Goal: Information Seeking & Learning: Learn about a topic

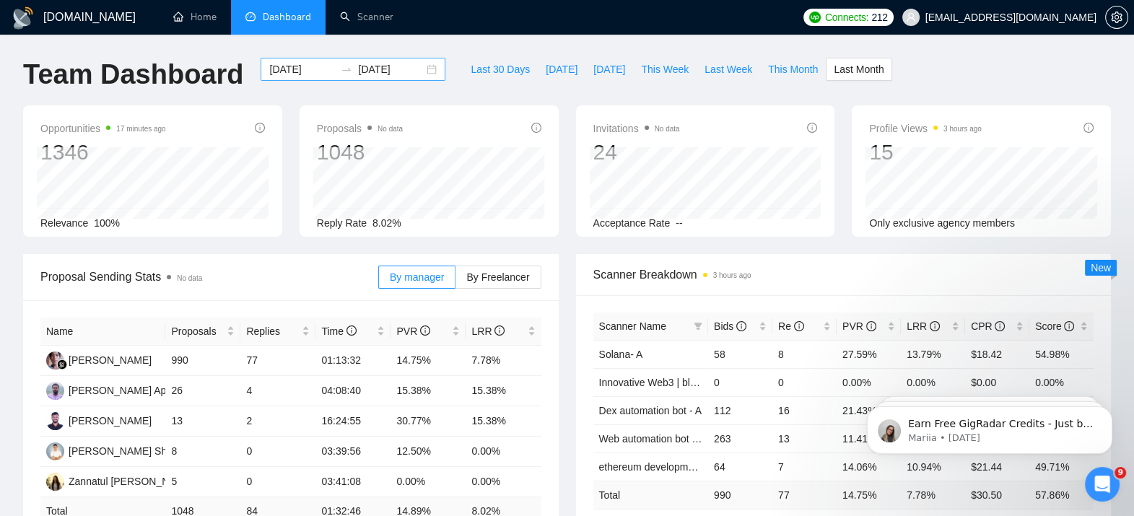
click at [295, 74] on input "[DATE]" at bounding box center [302, 69] width 66 height 16
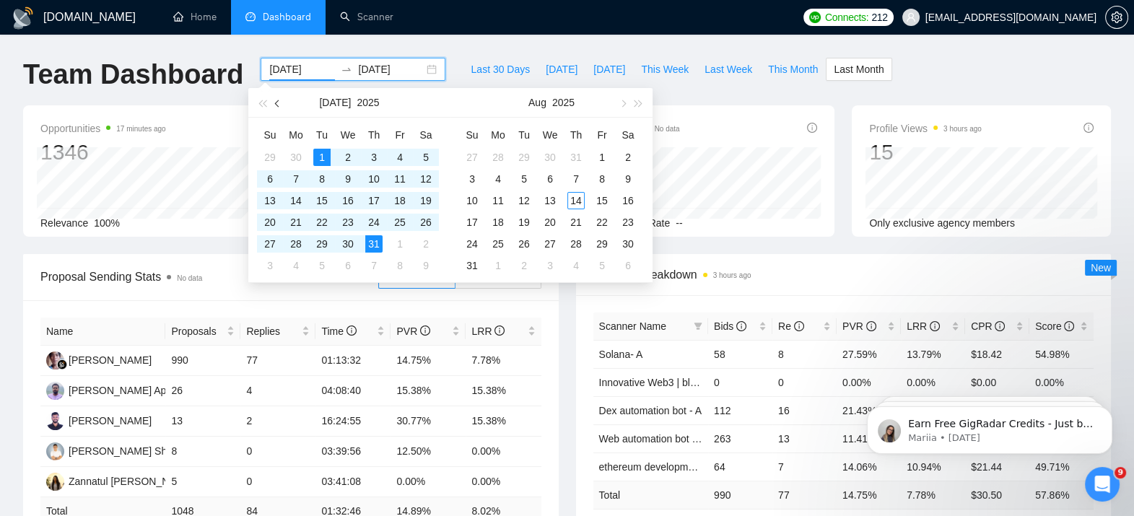
click at [274, 102] on button "button" at bounding box center [278, 102] width 16 height 29
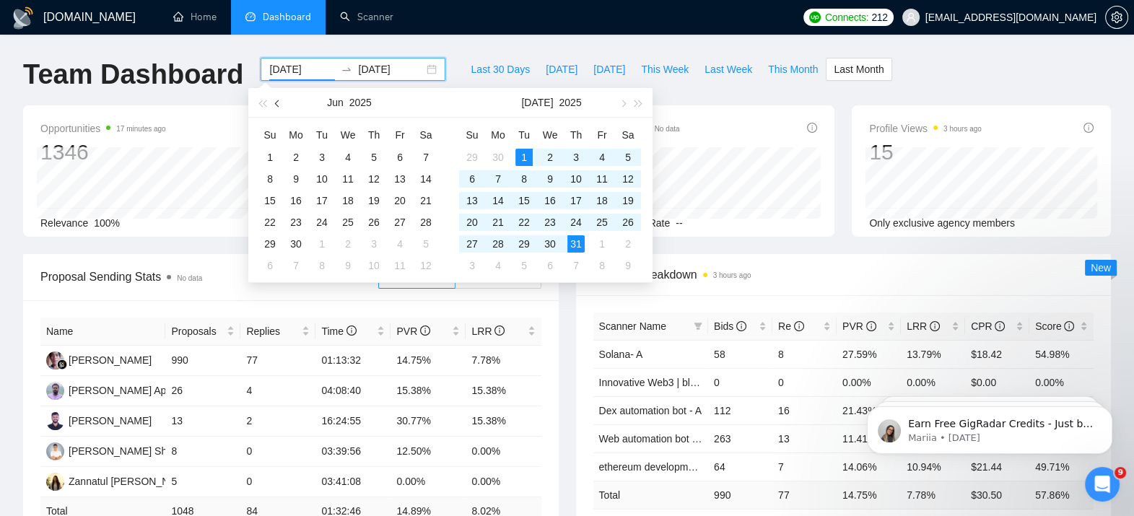
click at [274, 102] on button "button" at bounding box center [278, 102] width 16 height 29
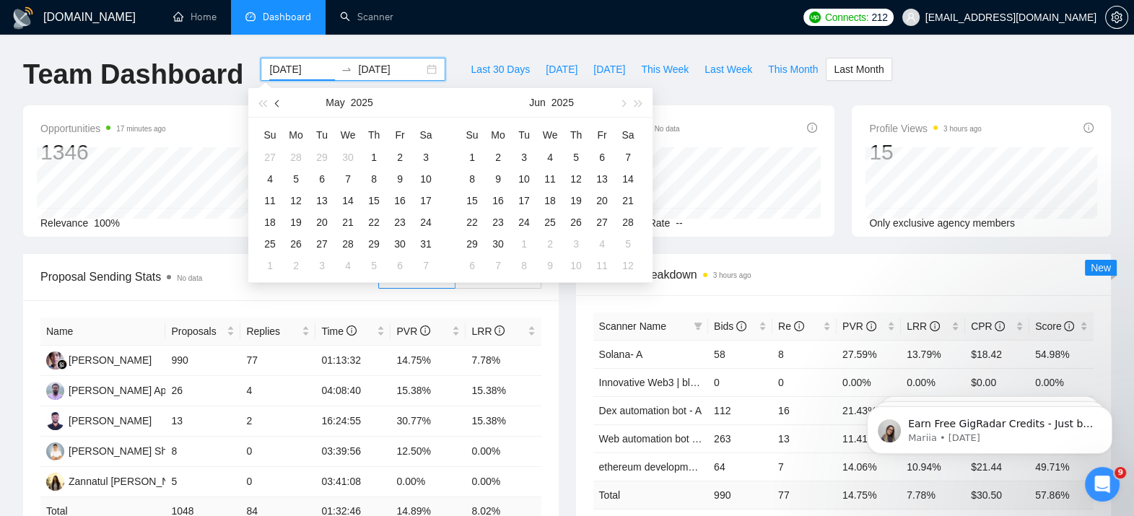
click at [274, 102] on button "button" at bounding box center [278, 102] width 16 height 29
type input "[DATE]"
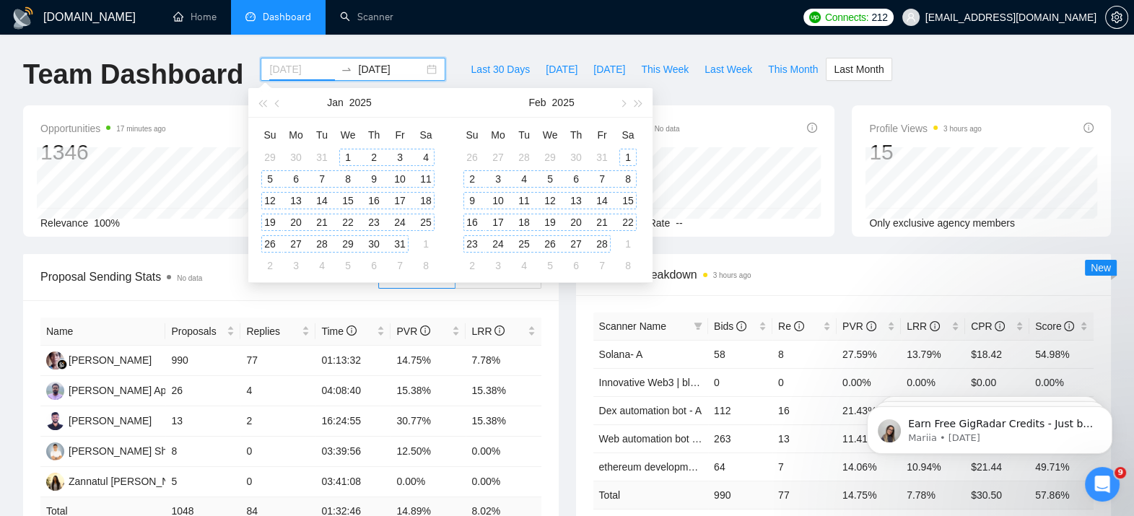
click at [346, 155] on div "1" at bounding box center [347, 157] width 17 height 17
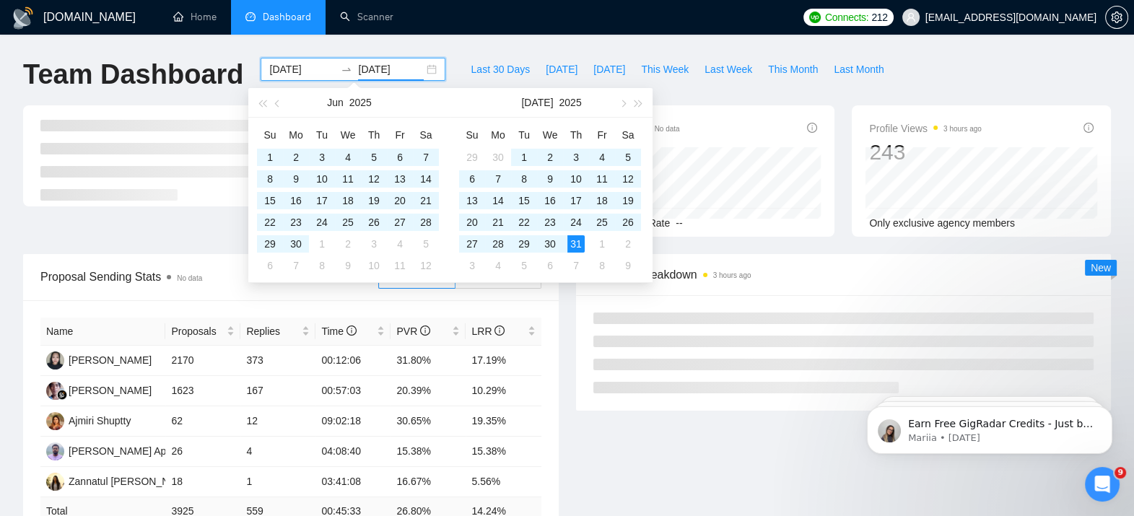
type input "[DATE]"
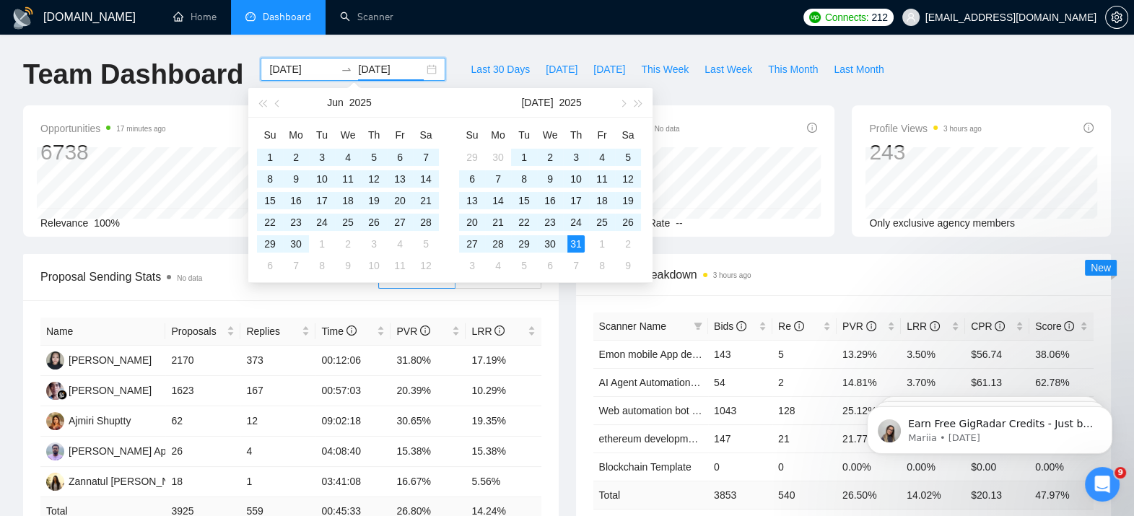
click at [564, 350] on div "Proposal Sending Stats No data By manager By Freelancer Name Proposals Replies …" at bounding box center [290, 412] width 553 height 317
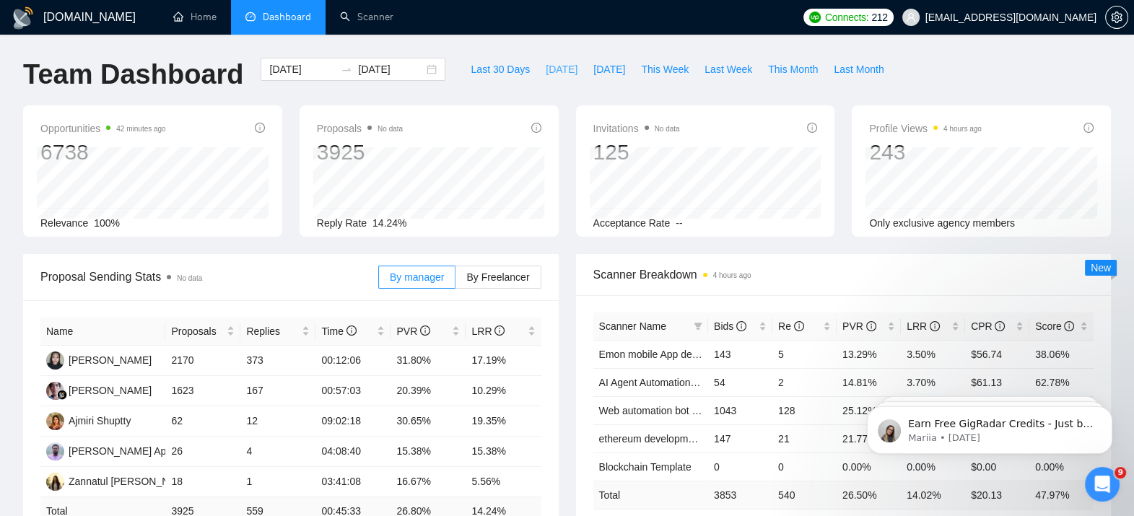
click at [555, 78] on button "[DATE]" at bounding box center [562, 69] width 48 height 23
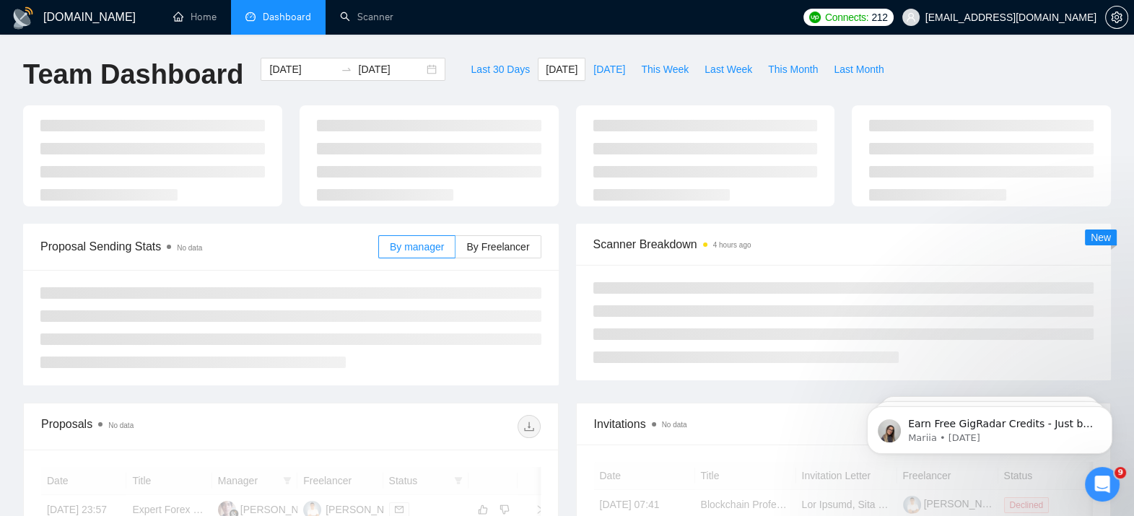
type input "[DATE]"
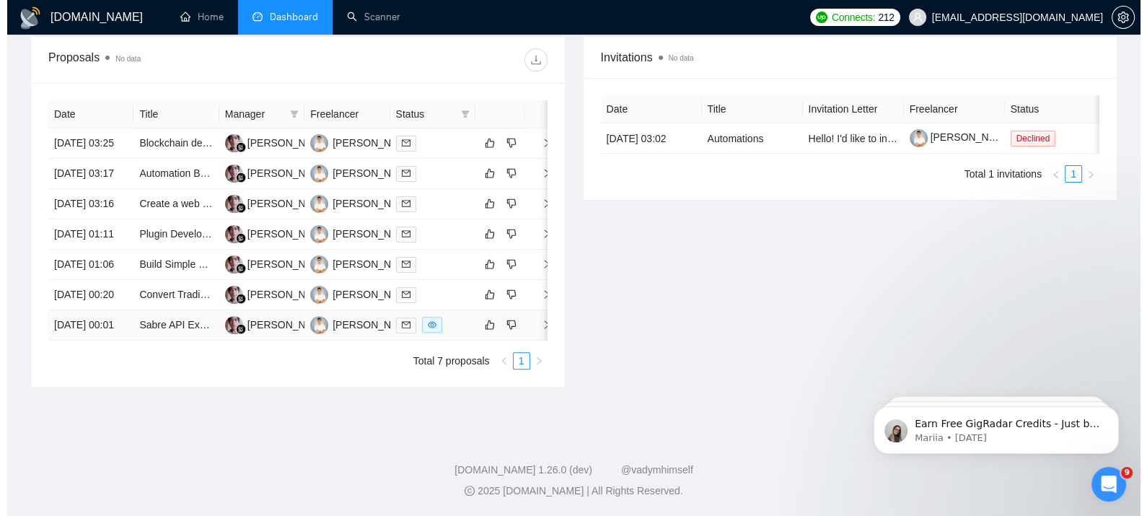
scroll to position [644, 0]
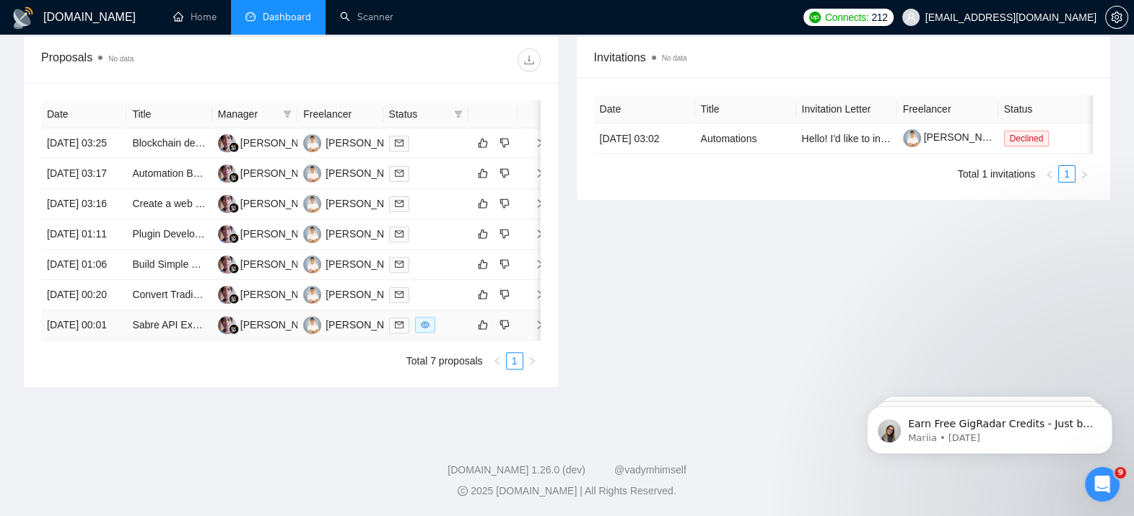
click at [536, 320] on icon "right" at bounding box center [540, 325] width 10 height 10
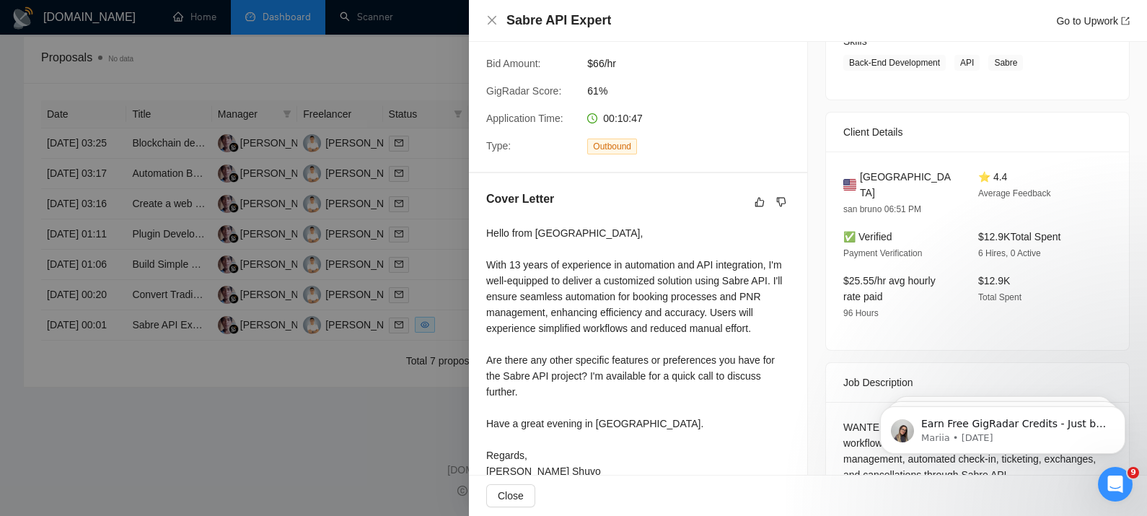
scroll to position [325, 0]
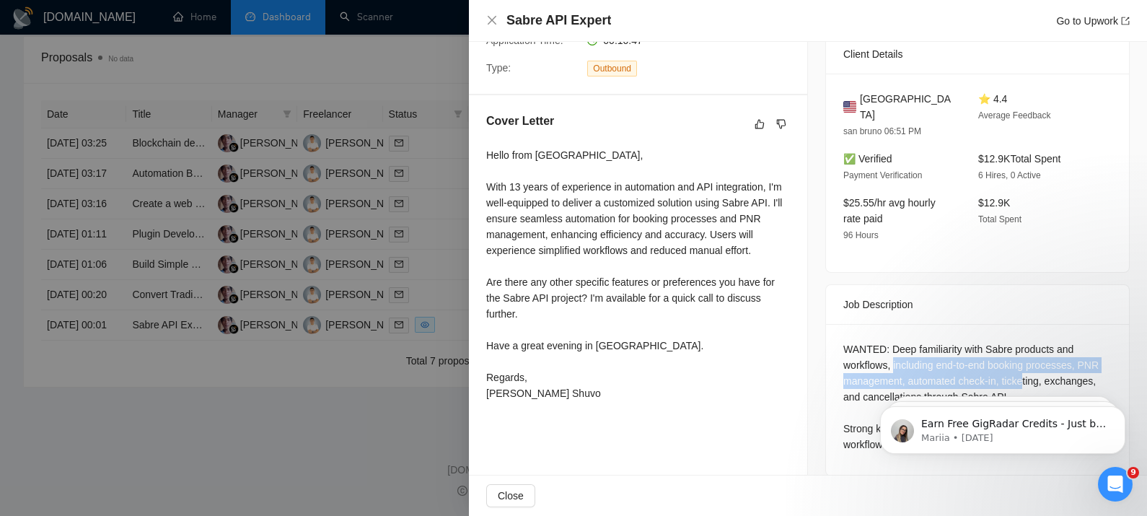
drag, startPoint x: 887, startPoint y: 346, endPoint x: 1013, endPoint y: 359, distance: 126.9
click at [783, 359] on div "WANTED: Deep familiarity with Sabre products and workflows, including end-to-en…" at bounding box center [977, 396] width 268 height 111
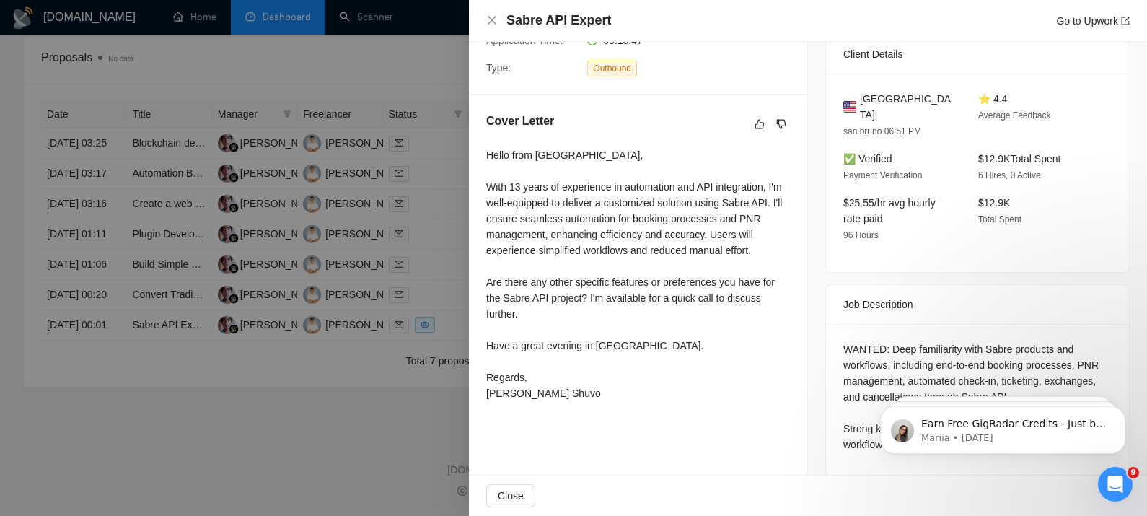
drag, startPoint x: 1013, startPoint y: 359, endPoint x: 1043, endPoint y: 366, distance: 30.3
click at [783, 366] on div "WANTED: Deep familiarity with Sabre products and workflows, including end-to-en…" at bounding box center [977, 396] width 268 height 111
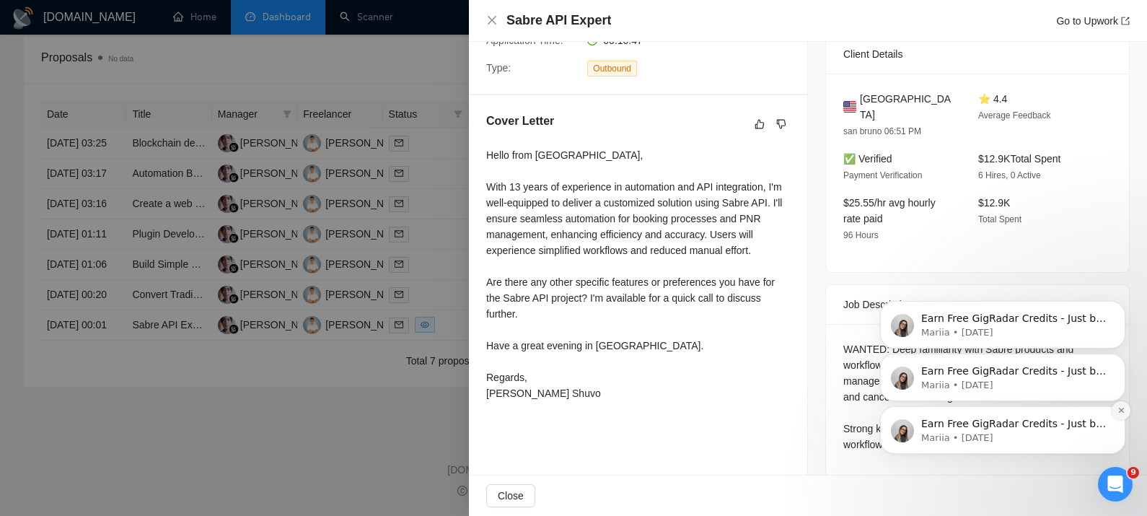
click at [783, 411] on icon "Dismiss notification" at bounding box center [1120, 410] width 5 height 5
click at [783, 411] on icon "Dismiss notification" at bounding box center [1121, 410] width 4 height 4
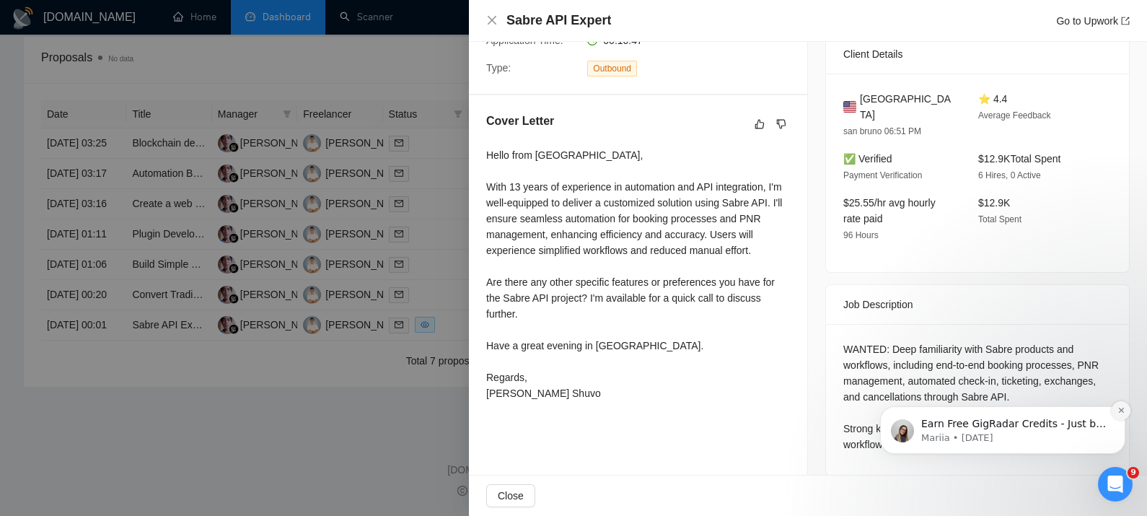
click at [783, 411] on icon "Dismiss notification" at bounding box center [1120, 410] width 5 height 5
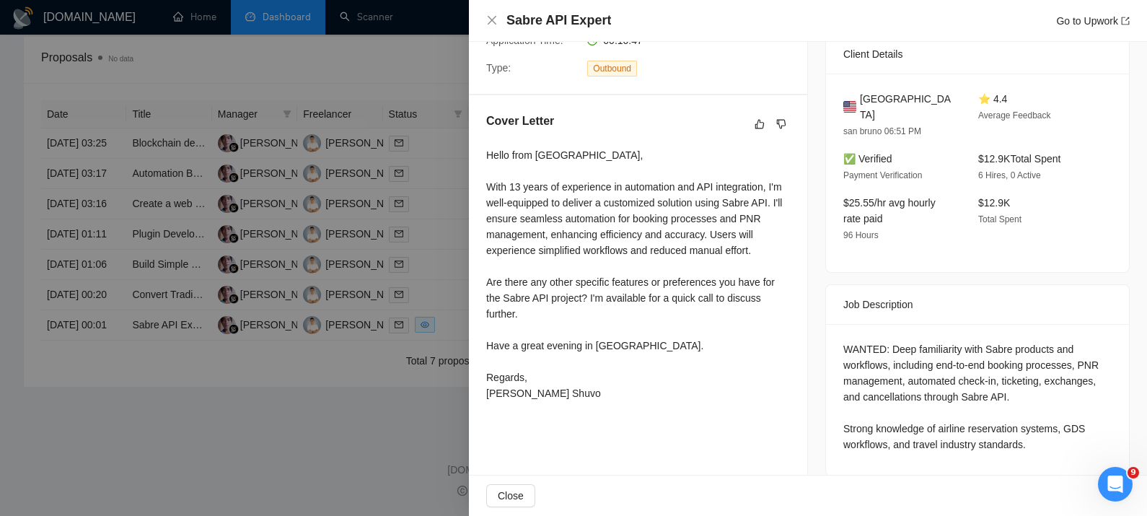
click at [409, 381] on div at bounding box center [573, 258] width 1147 height 516
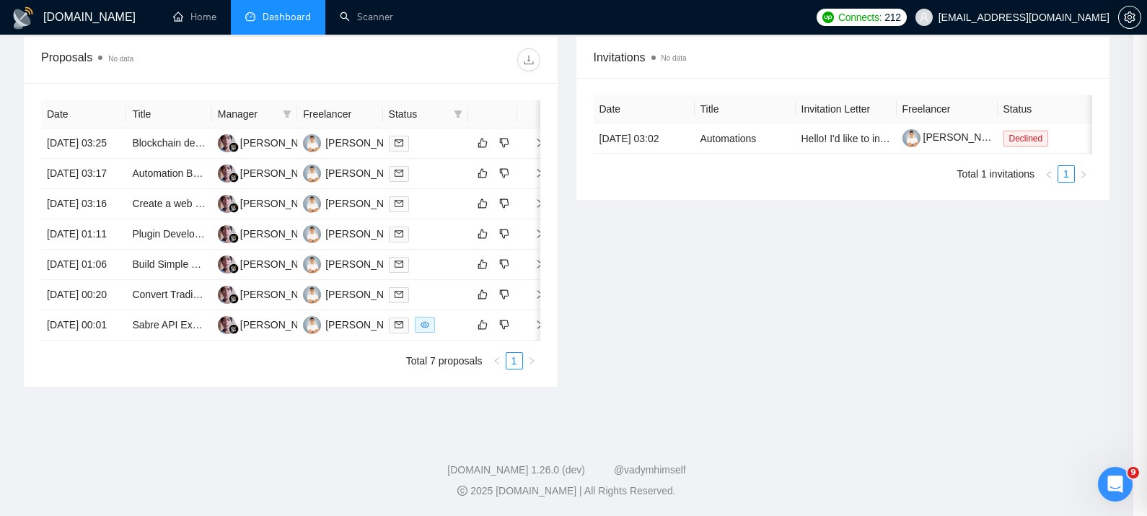
scroll to position [630, 0]
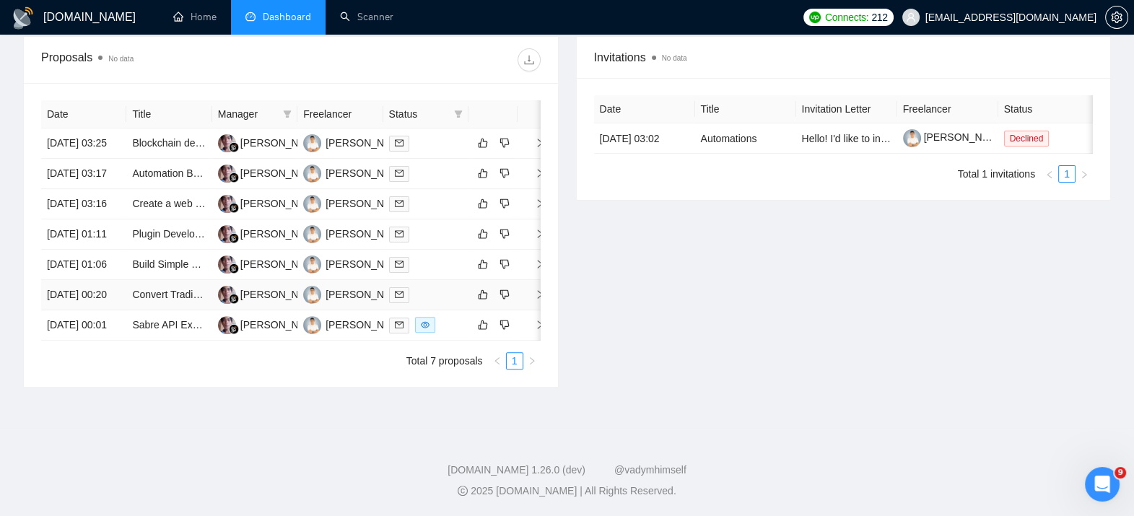
click at [529, 289] on span "right" at bounding box center [534, 294] width 22 height 10
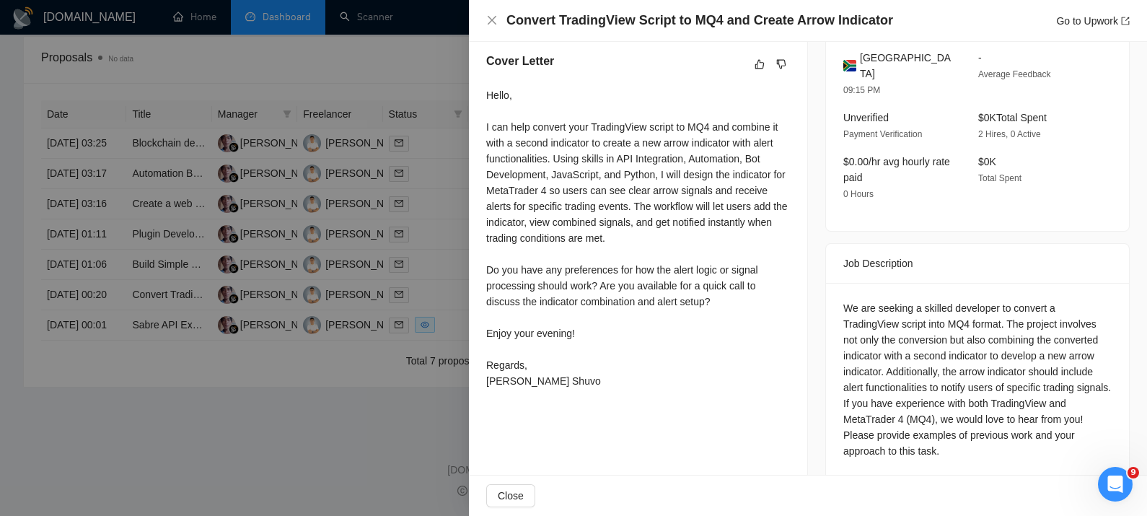
scroll to position [392, 0]
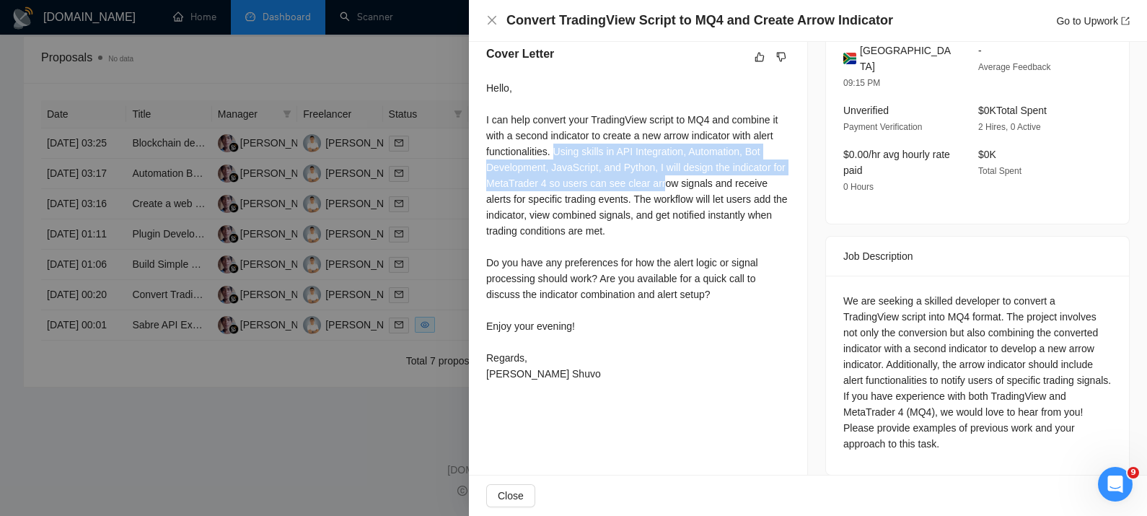
drag, startPoint x: 556, startPoint y: 151, endPoint x: 660, endPoint y: 187, distance: 110.0
click at [660, 187] on div "Hello, I can help convert your TradingView script to MQ4 and combine it with a …" at bounding box center [638, 231] width 304 height 302
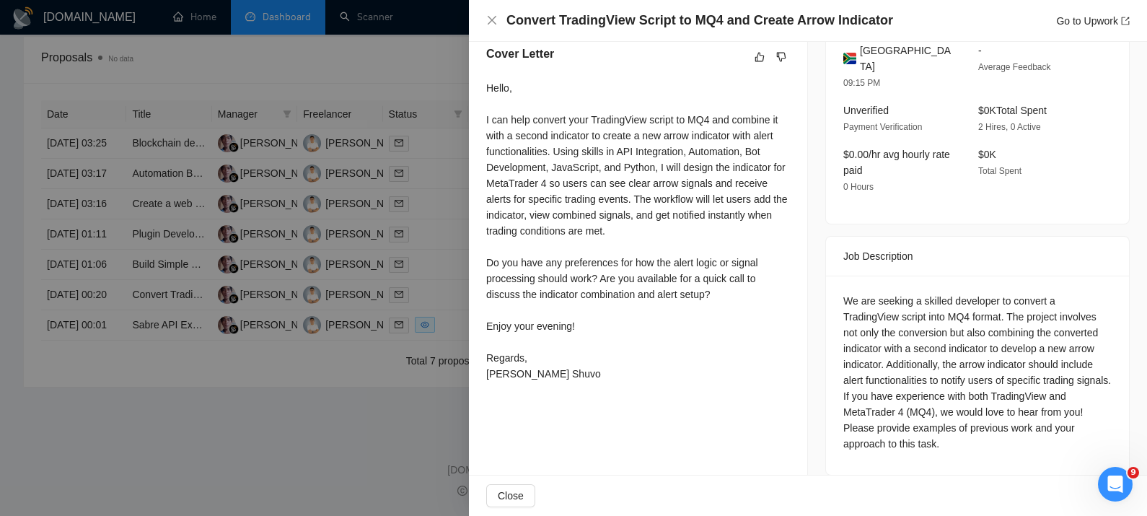
drag, startPoint x: 660, startPoint y: 187, endPoint x: 659, endPoint y: 203, distance: 15.9
click at [659, 203] on div "Hello, I can help convert your TradingView script to MQ4 and combine it with a …" at bounding box center [638, 231] width 304 height 302
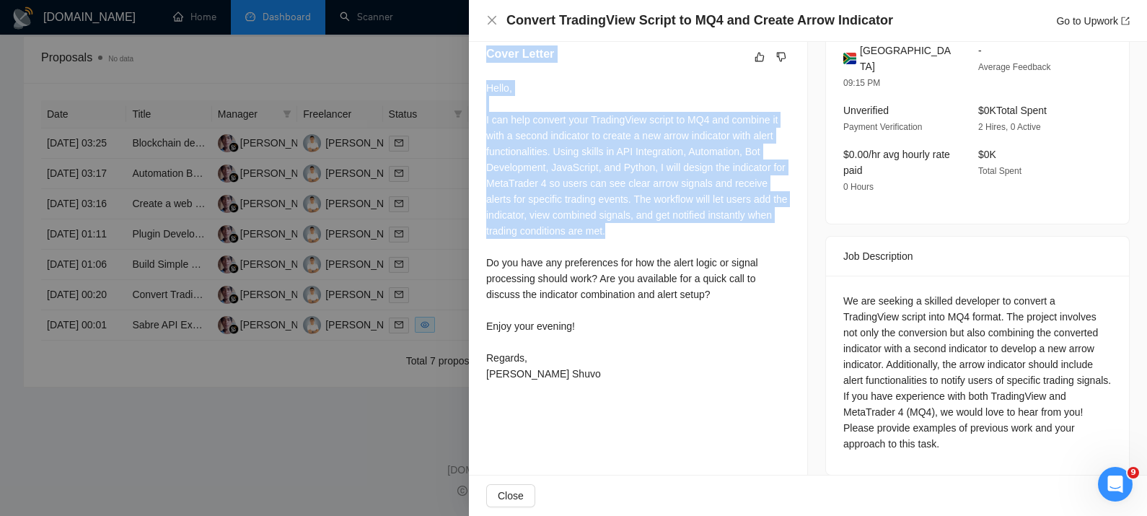
drag, startPoint x: 638, startPoint y: 238, endPoint x: 479, endPoint y: 40, distance: 254.1
click at [479, 40] on div "Convert TradingView Script to MQ4 and Create Arrow Indicator Go to Upwork Propo…" at bounding box center [808, 258] width 678 height 516
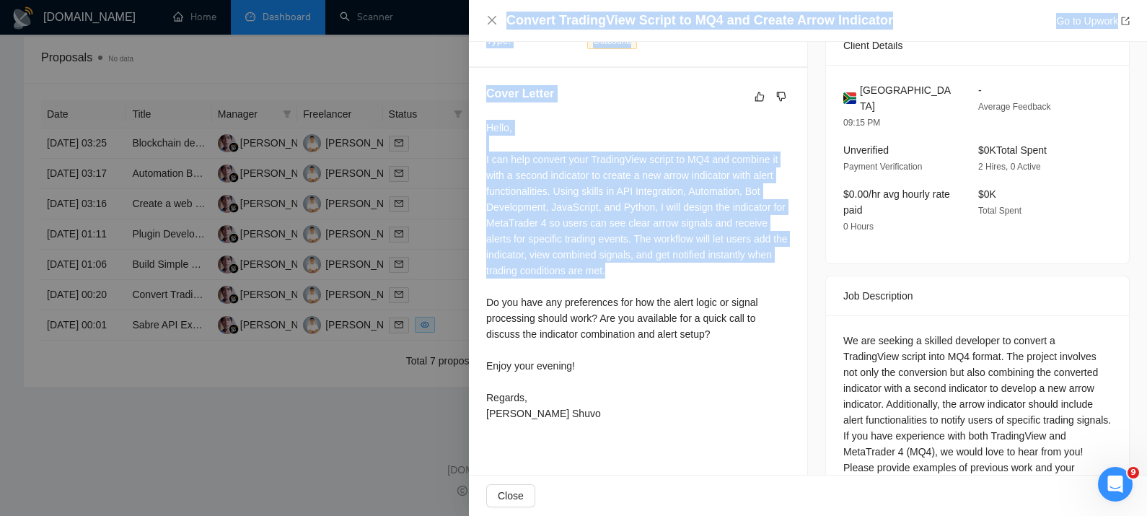
drag, startPoint x: 479, startPoint y: 40, endPoint x: 538, endPoint y: 278, distance: 245.2
click at [538, 278] on div "Hello, I can help convert your TradingView script to MQ4 and combine it with a …" at bounding box center [638, 271] width 304 height 302
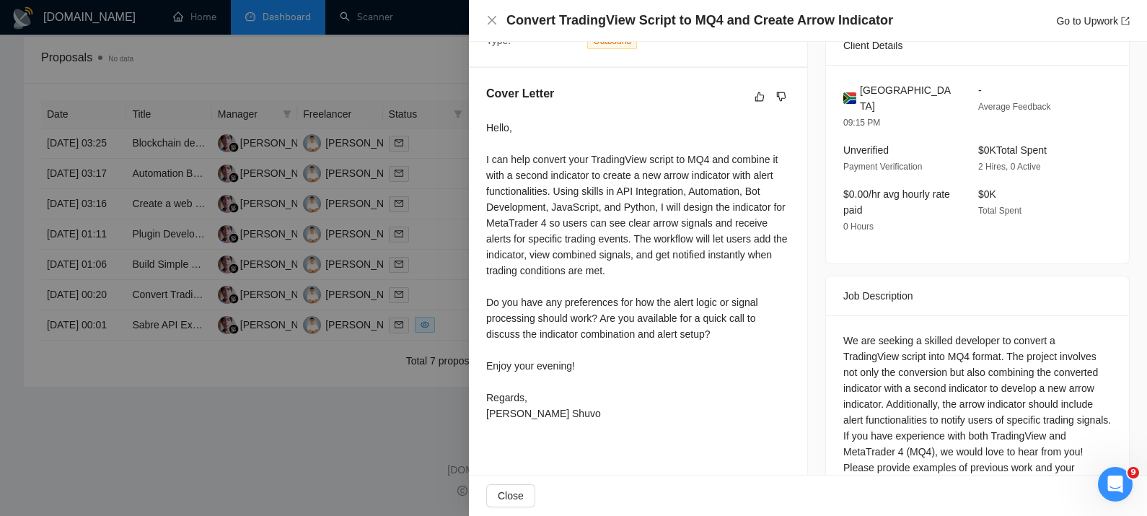
click at [499, 298] on div "Hello, I can help convert your TradingView script to MQ4 and combine it with a …" at bounding box center [638, 271] width 304 height 302
click at [629, 308] on div "Hello, I can help convert your TradingView script to MQ4 and combine it with a …" at bounding box center [638, 271] width 304 height 302
click at [592, 370] on div "Hello, I can help convert your TradingView script to MQ4 and combine it with a …" at bounding box center [638, 271] width 304 height 302
click at [201, 436] on div at bounding box center [573, 258] width 1147 height 516
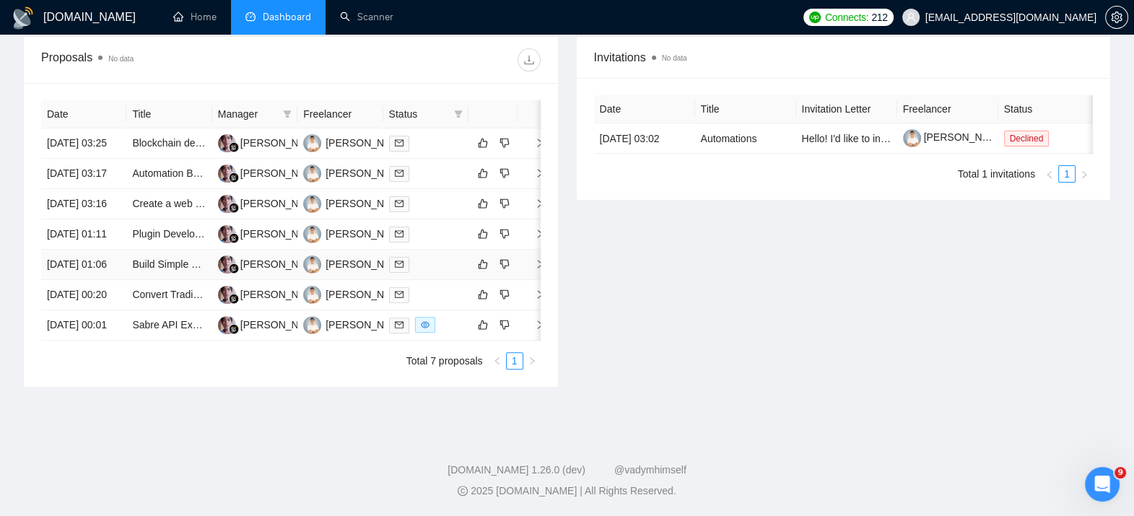
click at [540, 260] on icon "right" at bounding box center [540, 264] width 5 height 9
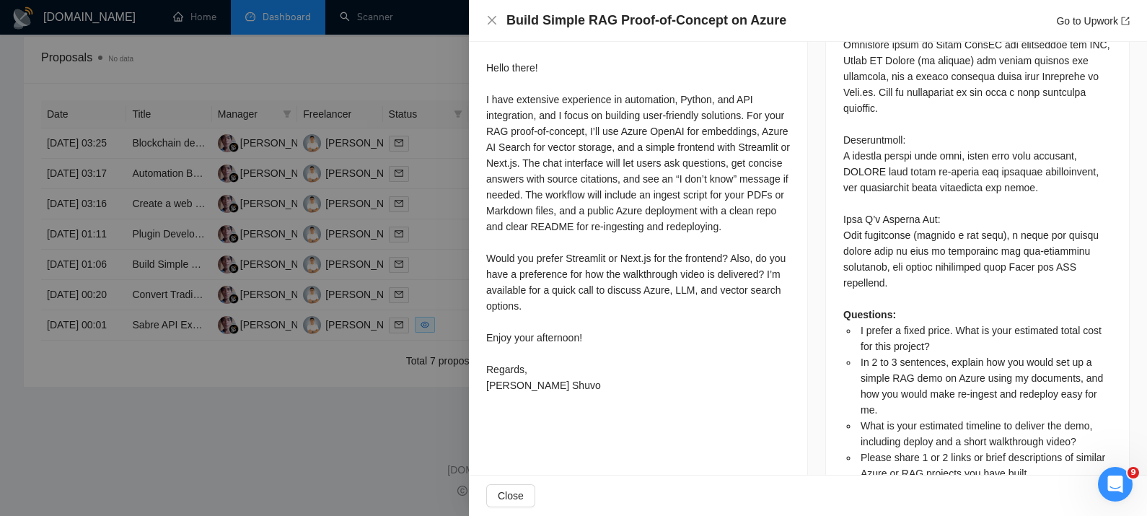
scroll to position [1043, 0]
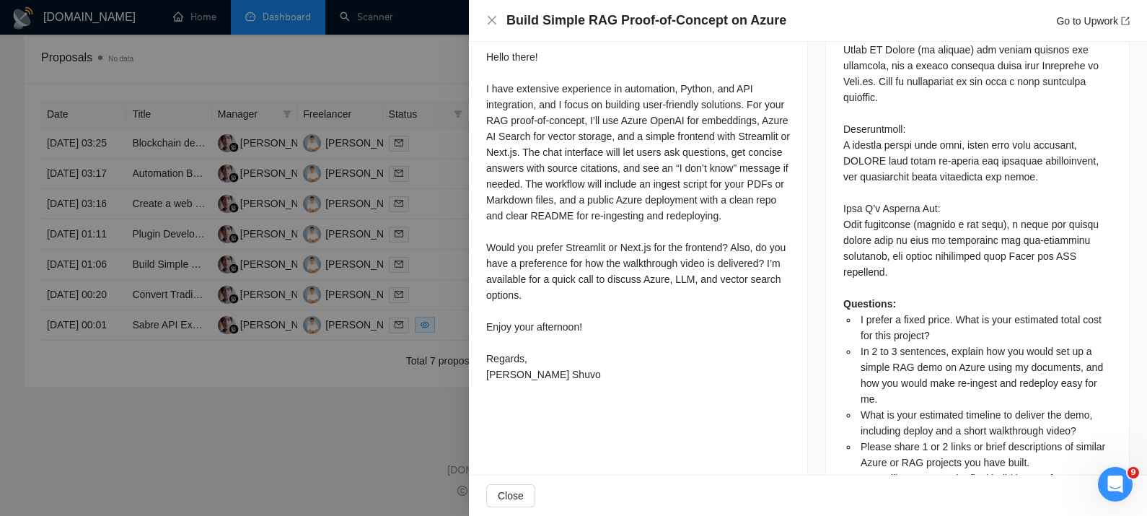
click at [292, 415] on div at bounding box center [573, 258] width 1147 height 516
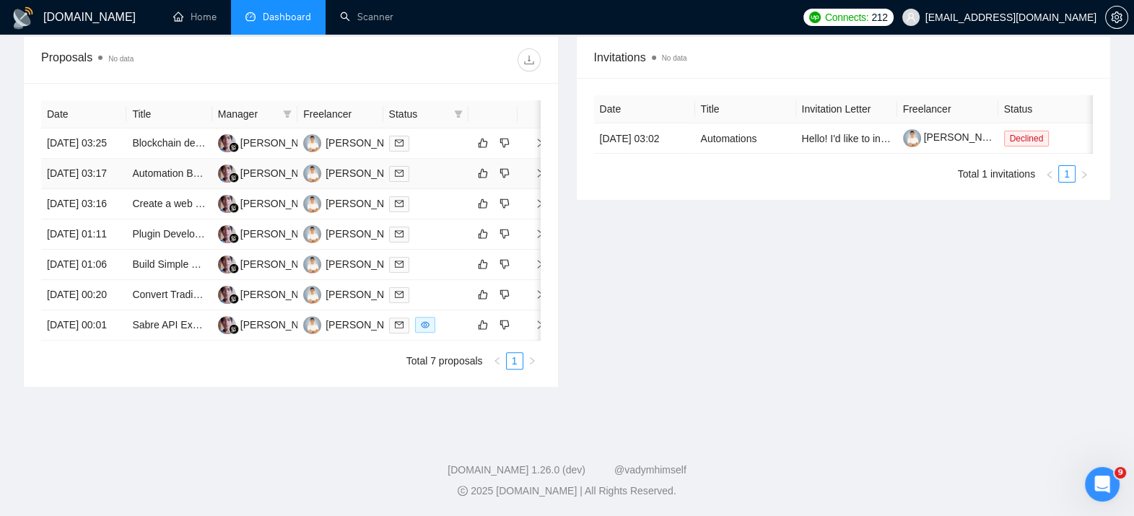
click at [537, 168] on icon "right" at bounding box center [540, 173] width 10 height 10
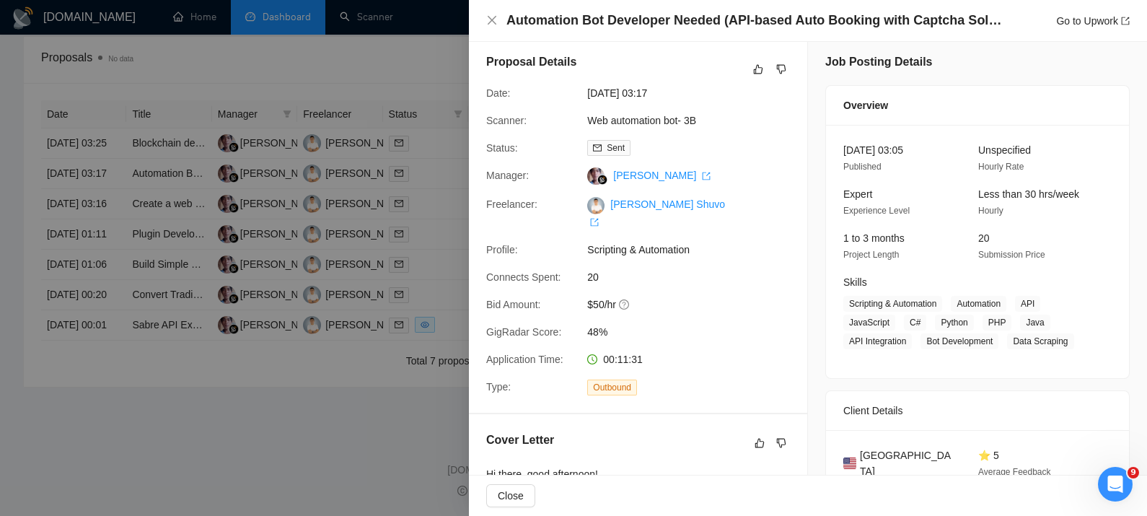
scroll to position [0, 0]
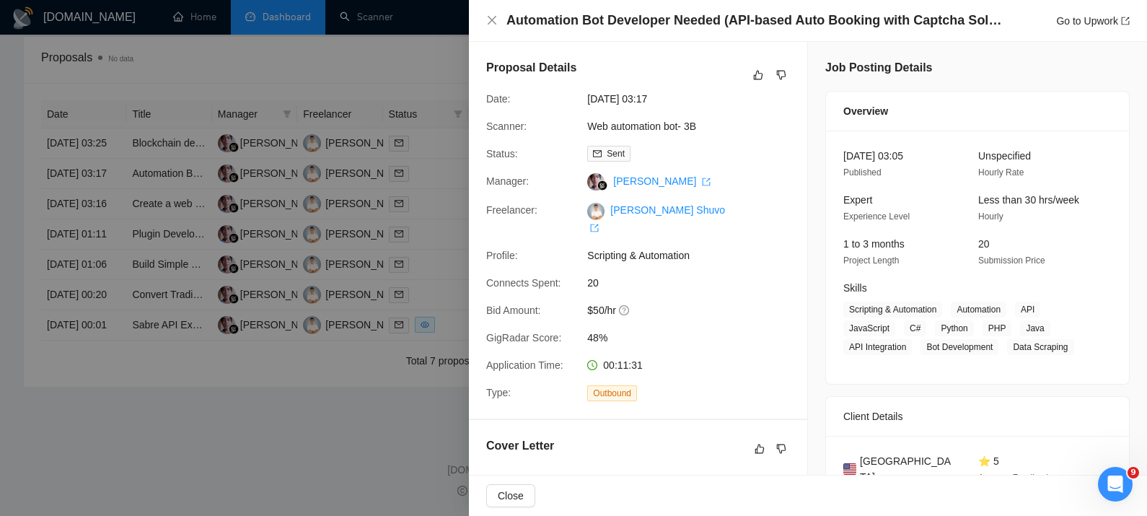
click at [680, 354] on div "Proposal Details Date: [DATE] 03:17 Scanner: Web automation bot- 3B Status: Sen…" at bounding box center [638, 230] width 338 height 377
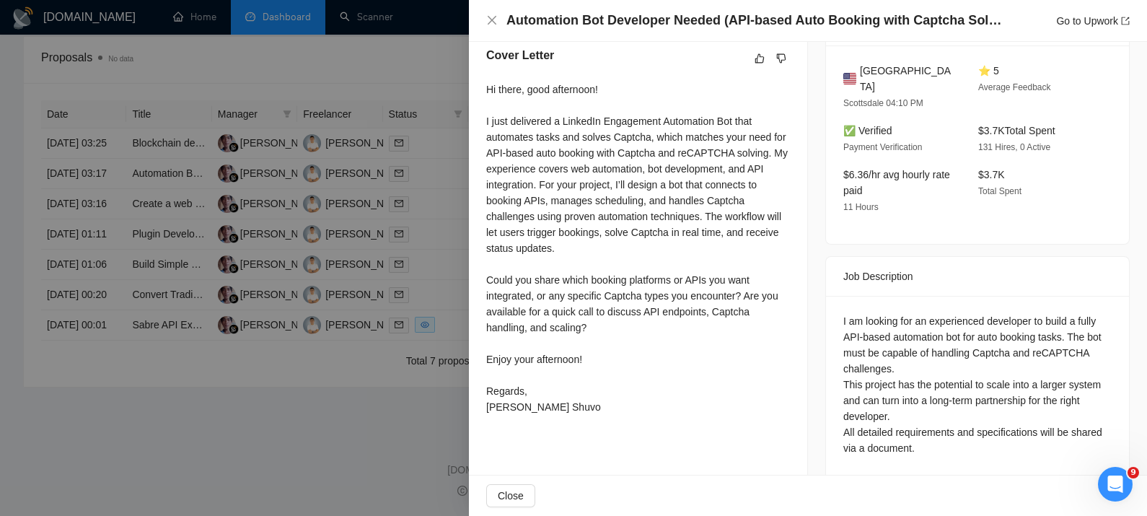
scroll to position [403, 0]
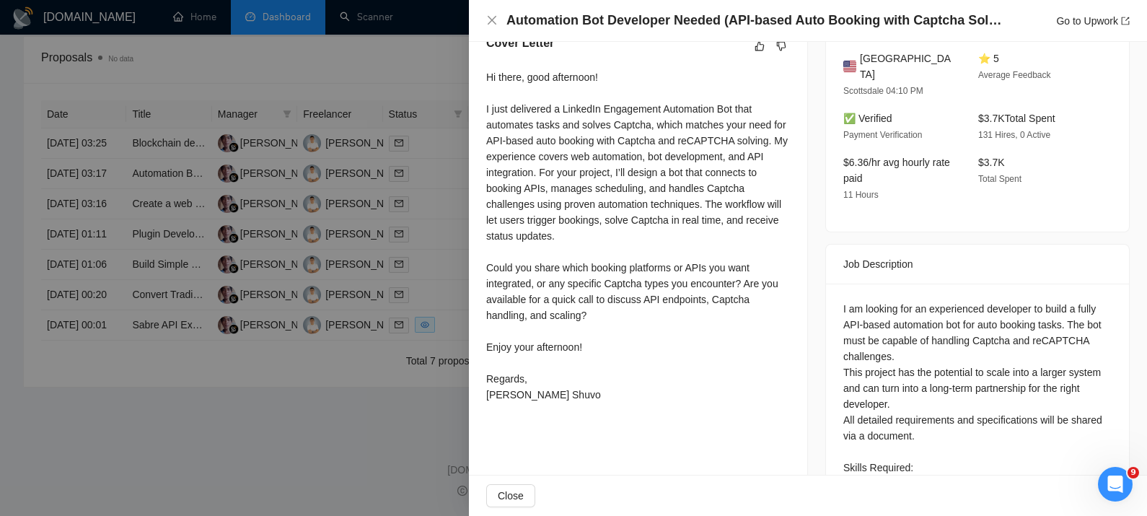
click at [672, 154] on div "Hi there, good afternoon! I just delivered a LinkedIn Engagement Automation Bot…" at bounding box center [638, 235] width 304 height 333
click at [572, 172] on div "Hi there, good afternoon! I just delivered a LinkedIn Engagement Automation Bot…" at bounding box center [638, 235] width 304 height 333
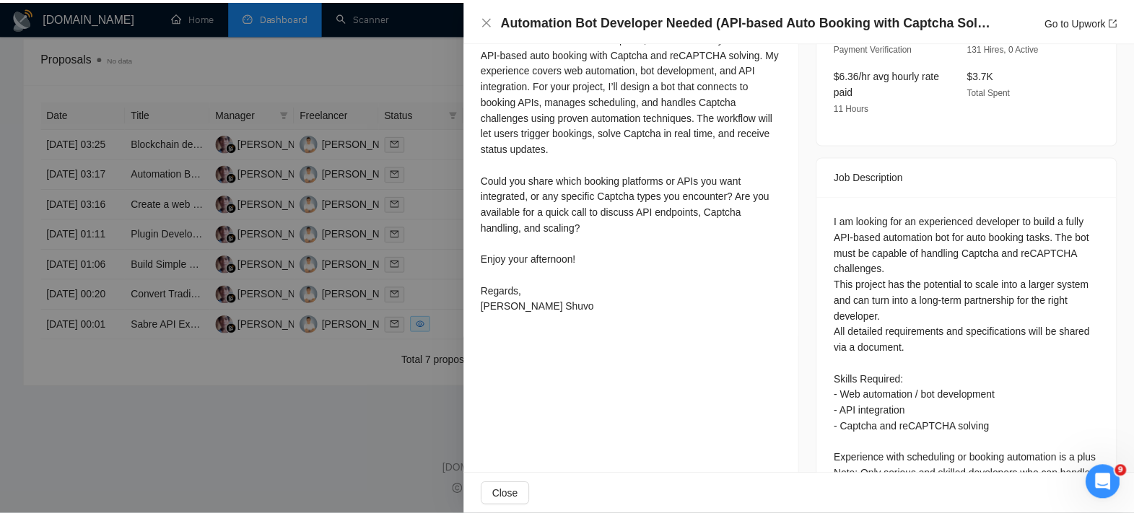
scroll to position [553, 0]
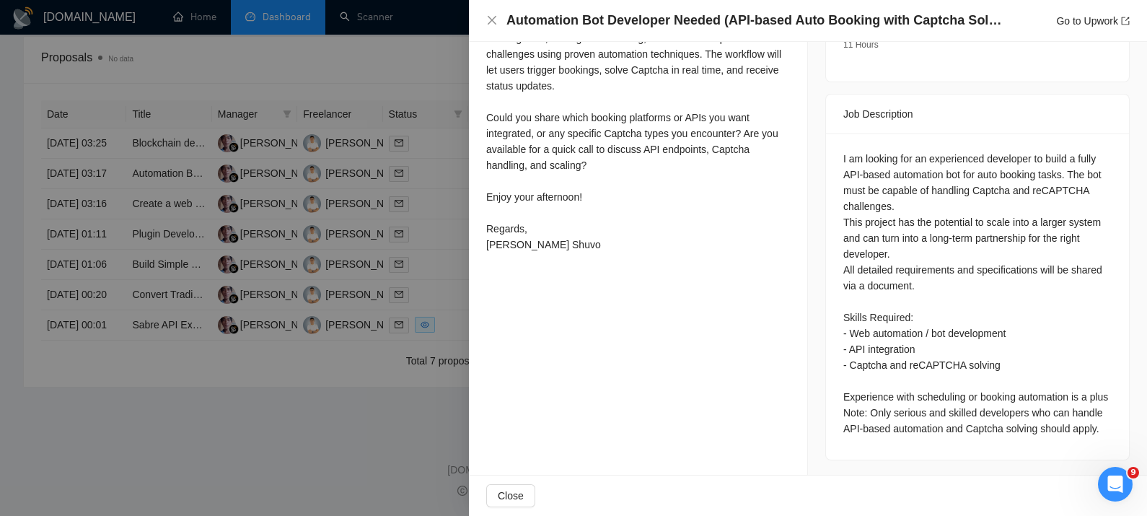
click at [307, 384] on div at bounding box center [573, 258] width 1147 height 516
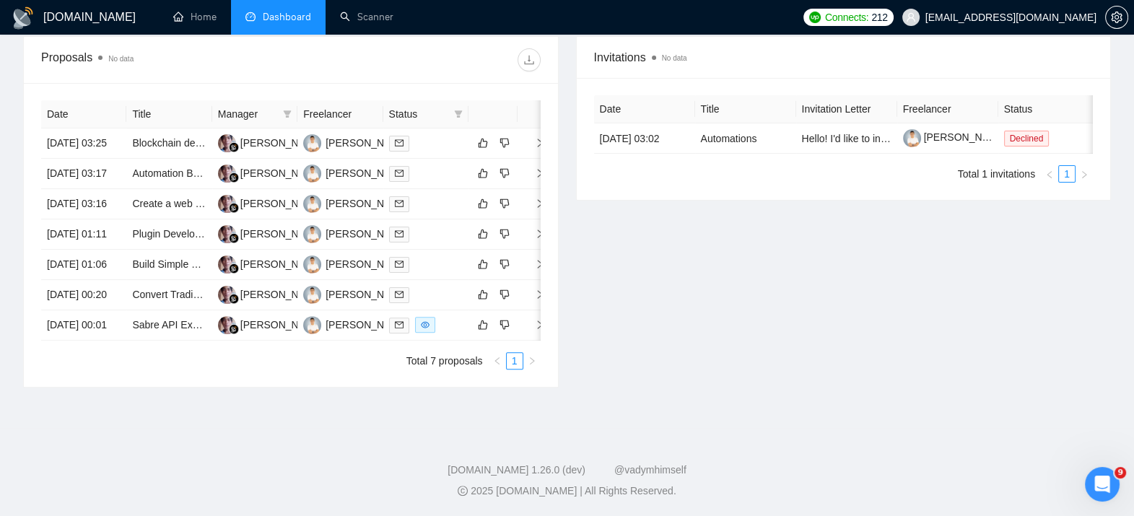
click at [783, 259] on div "Invitations No data Date Title Invitation Letter Freelancer Status [DATE] 03:02…" at bounding box center [843, 211] width 553 height 351
